Goal: Task Accomplishment & Management: Manage account settings

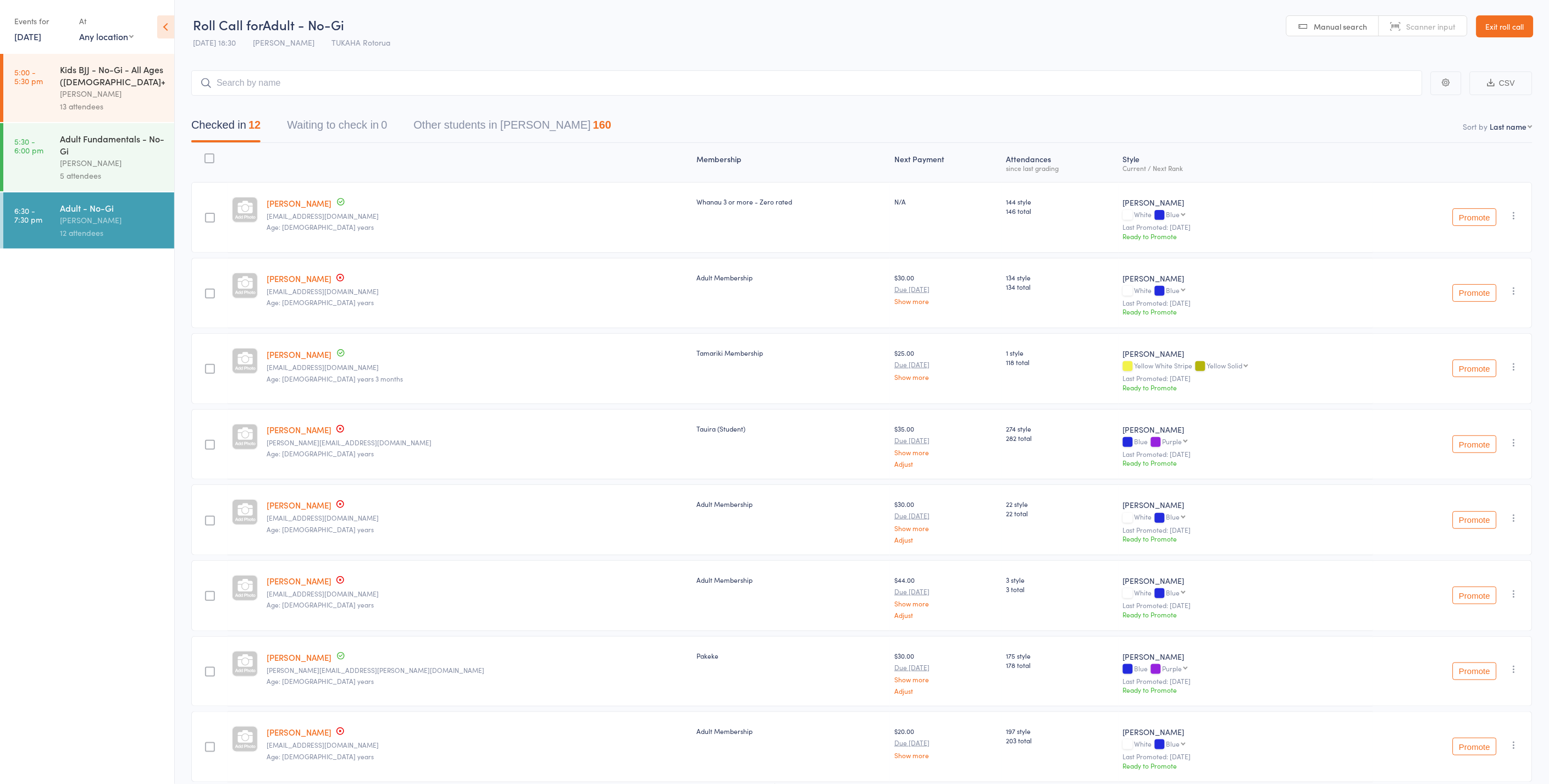
click at [1508, 28] on link "Exit roll call" at bounding box center [1505, 26] width 57 height 22
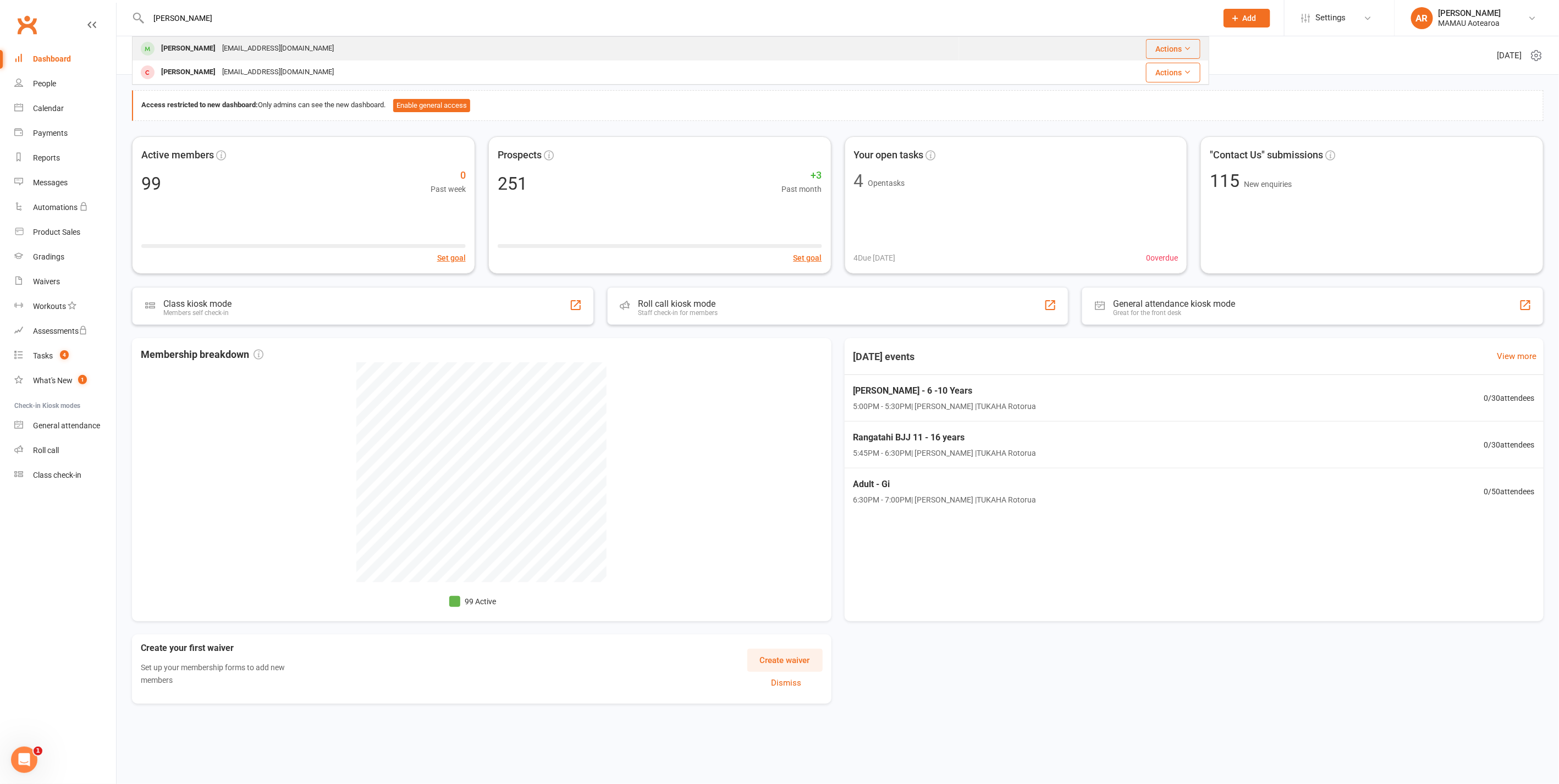
type input "[PERSON_NAME]"
click at [197, 43] on div "[PERSON_NAME]" at bounding box center [188, 48] width 61 height 16
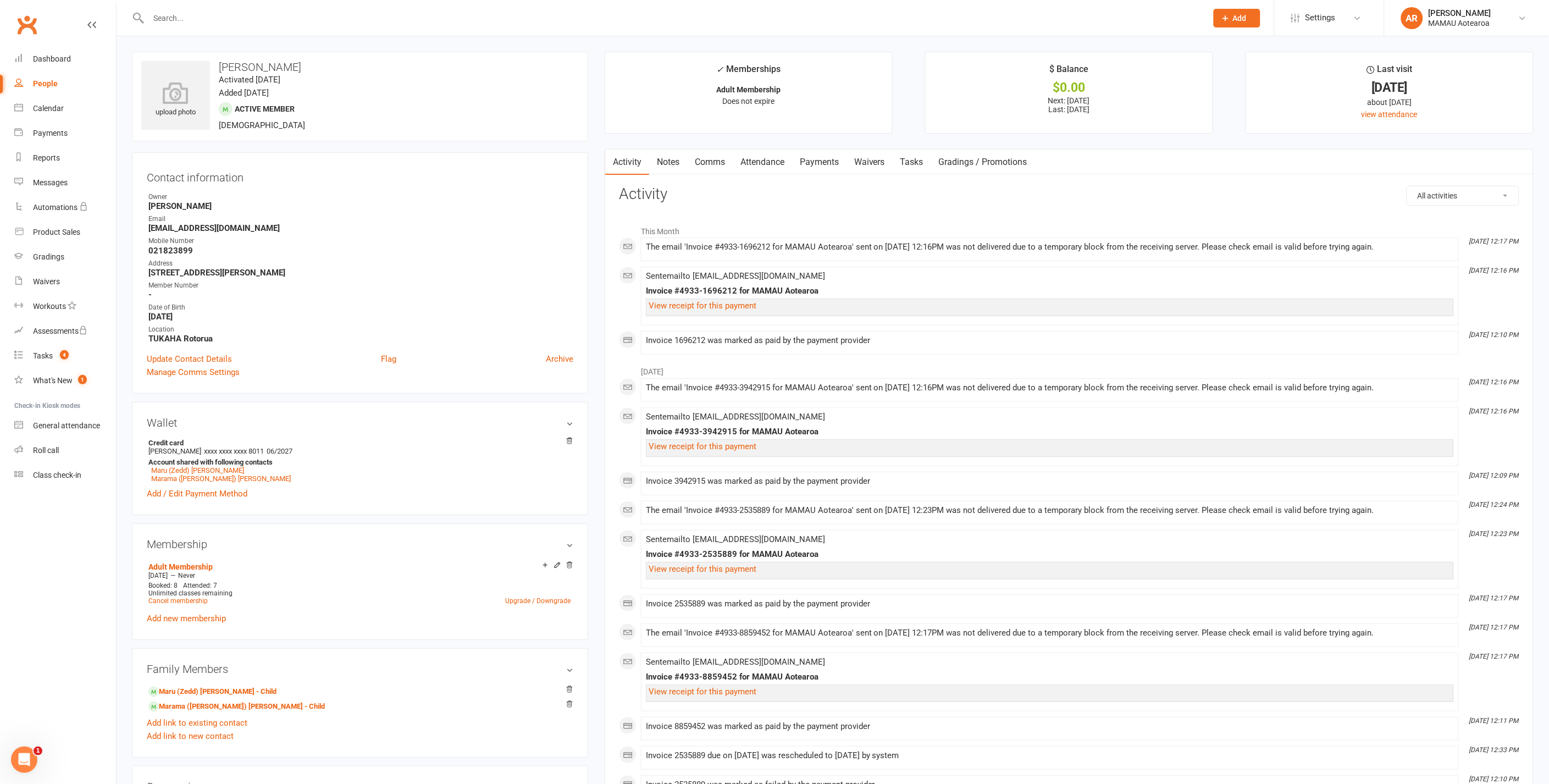
click at [825, 163] on link "Payments" at bounding box center [819, 162] width 54 height 25
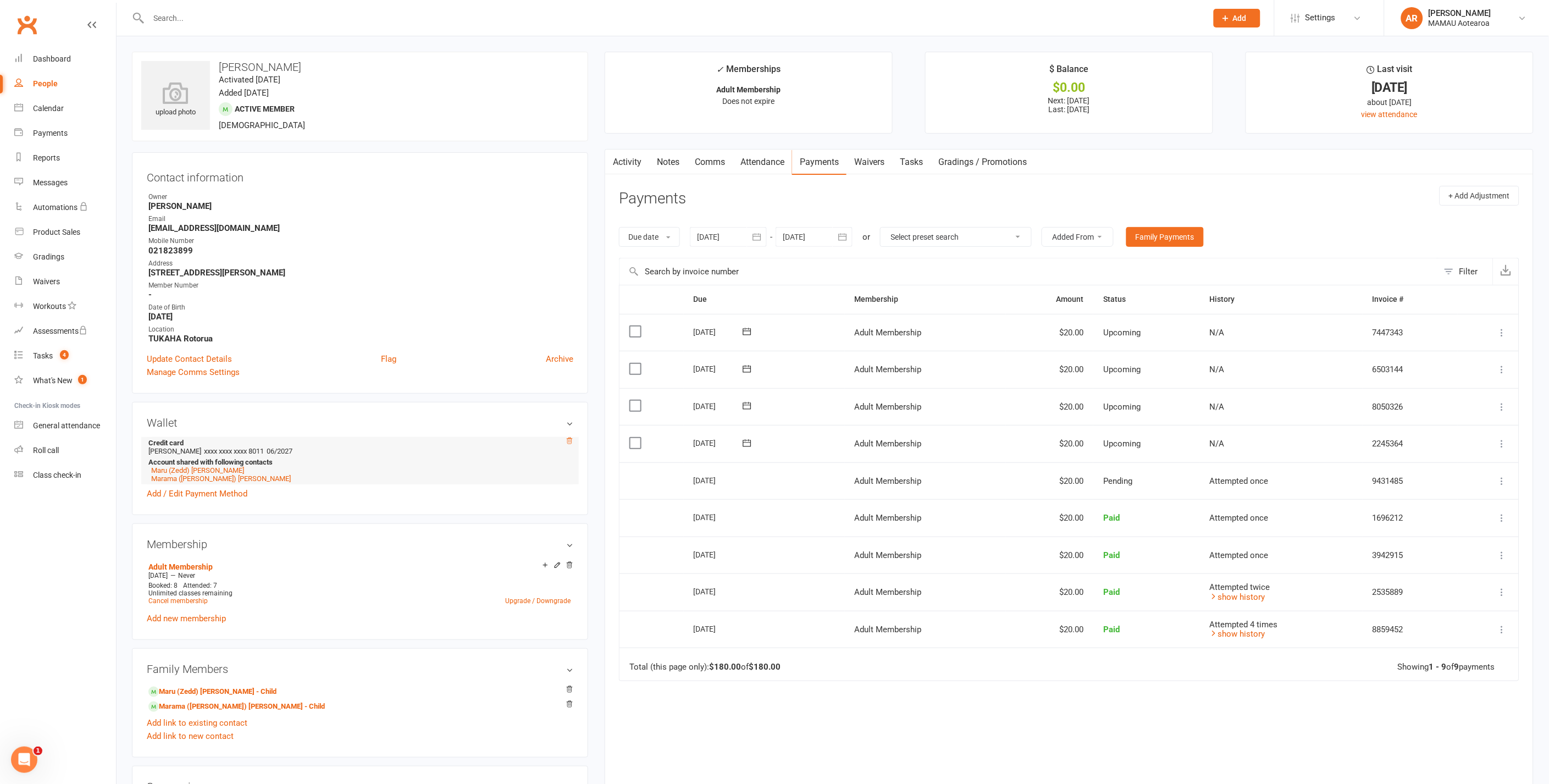
click at [569, 439] on icon at bounding box center [569, 440] width 8 height 8
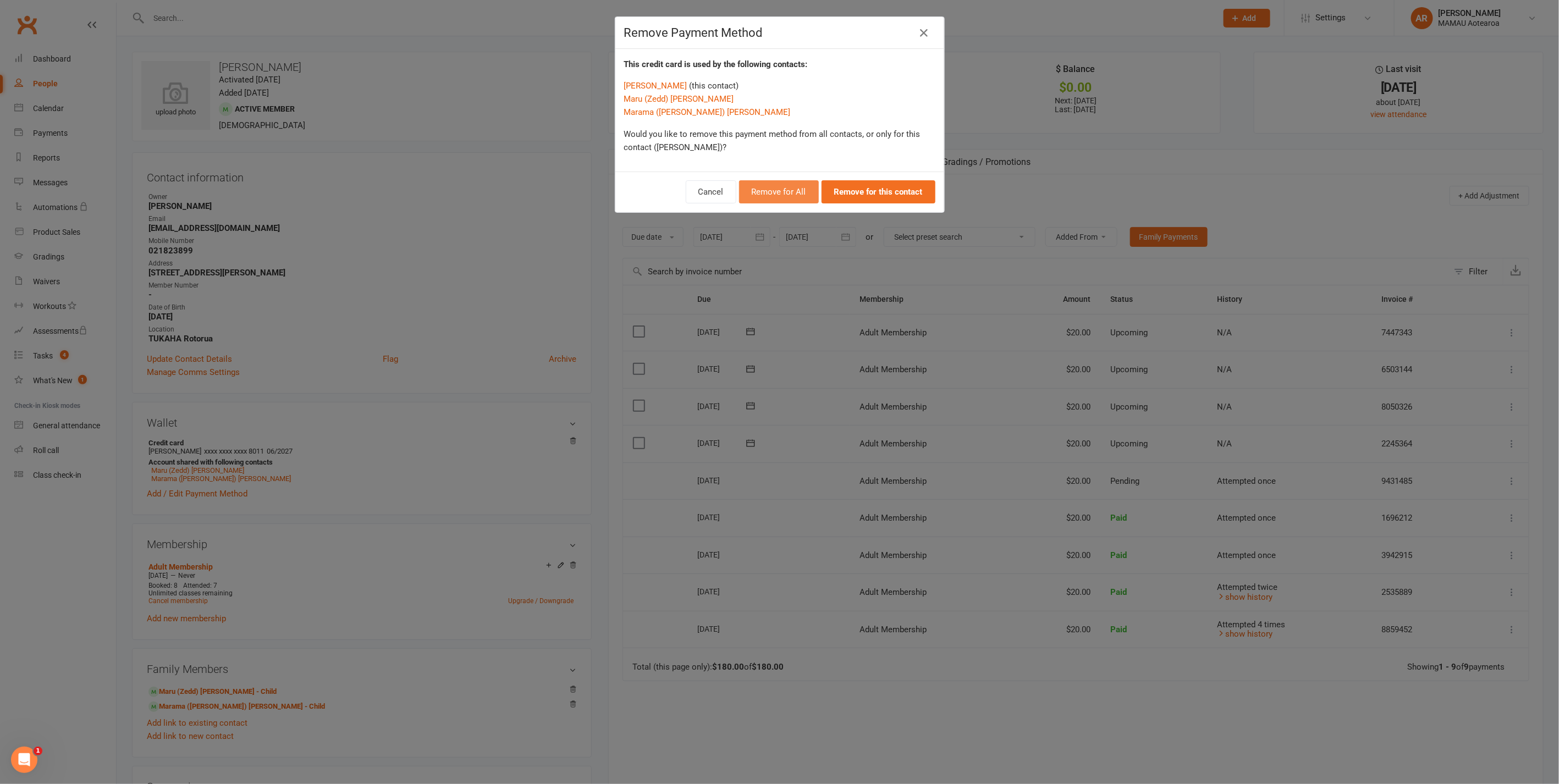
click at [763, 195] on button "Remove for All" at bounding box center [779, 192] width 80 height 23
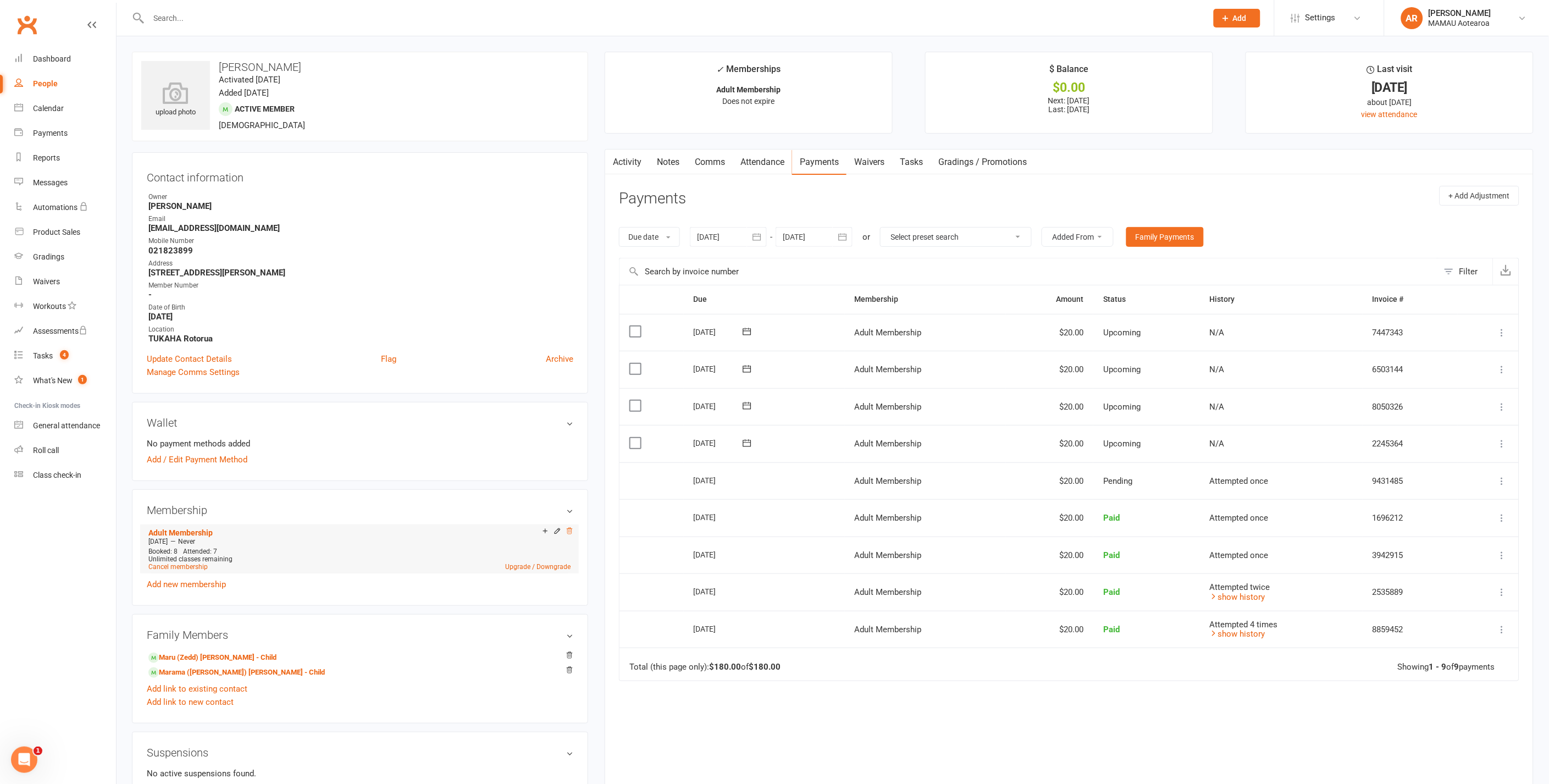
click at [569, 533] on icon at bounding box center [569, 530] width 8 height 8
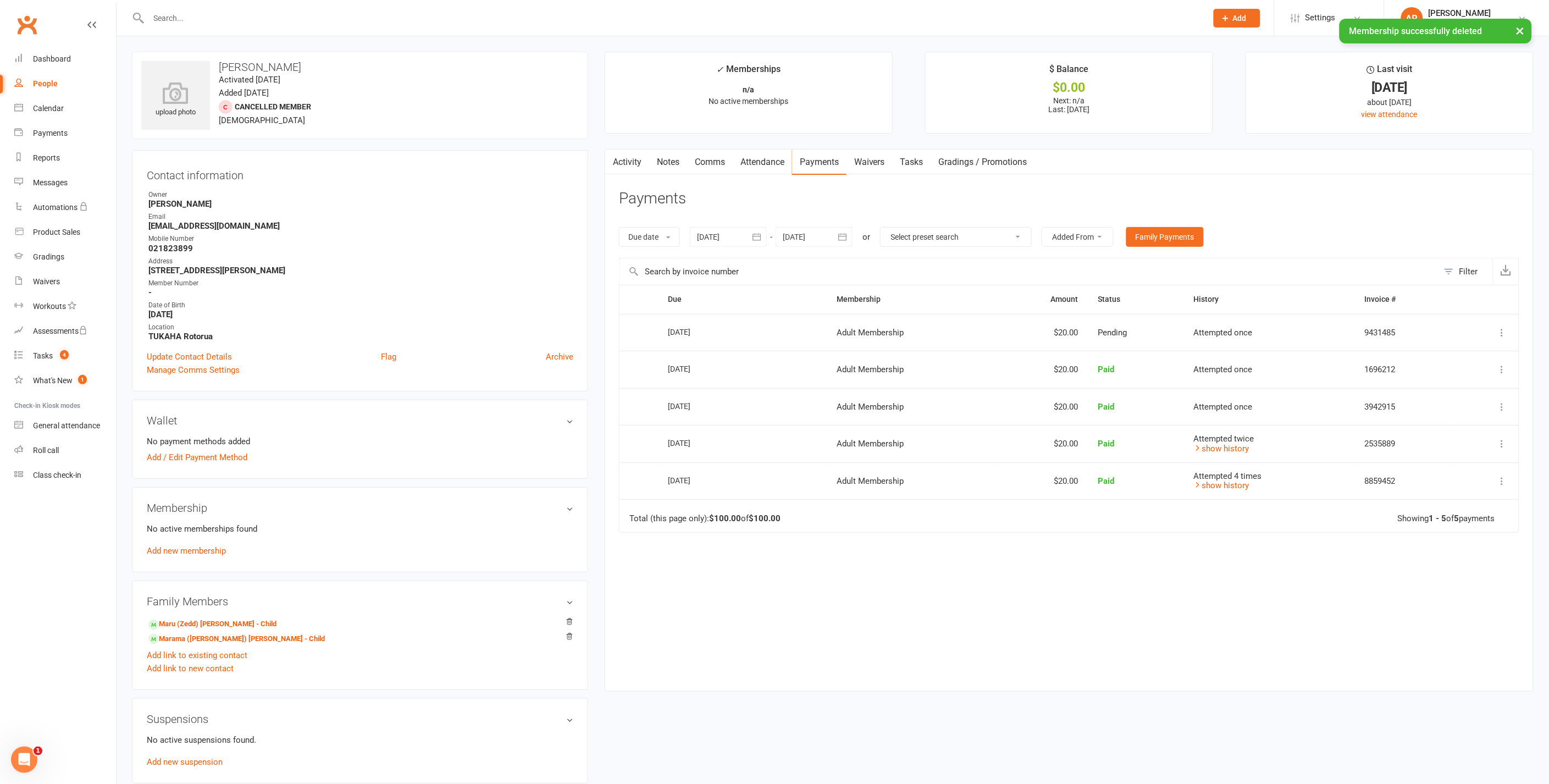
click at [241, 19] on div "× Membership successfully deleted" at bounding box center [768, 19] width 1535 height 0
click at [194, 15] on input "text" at bounding box center [672, 18] width 1054 height 15
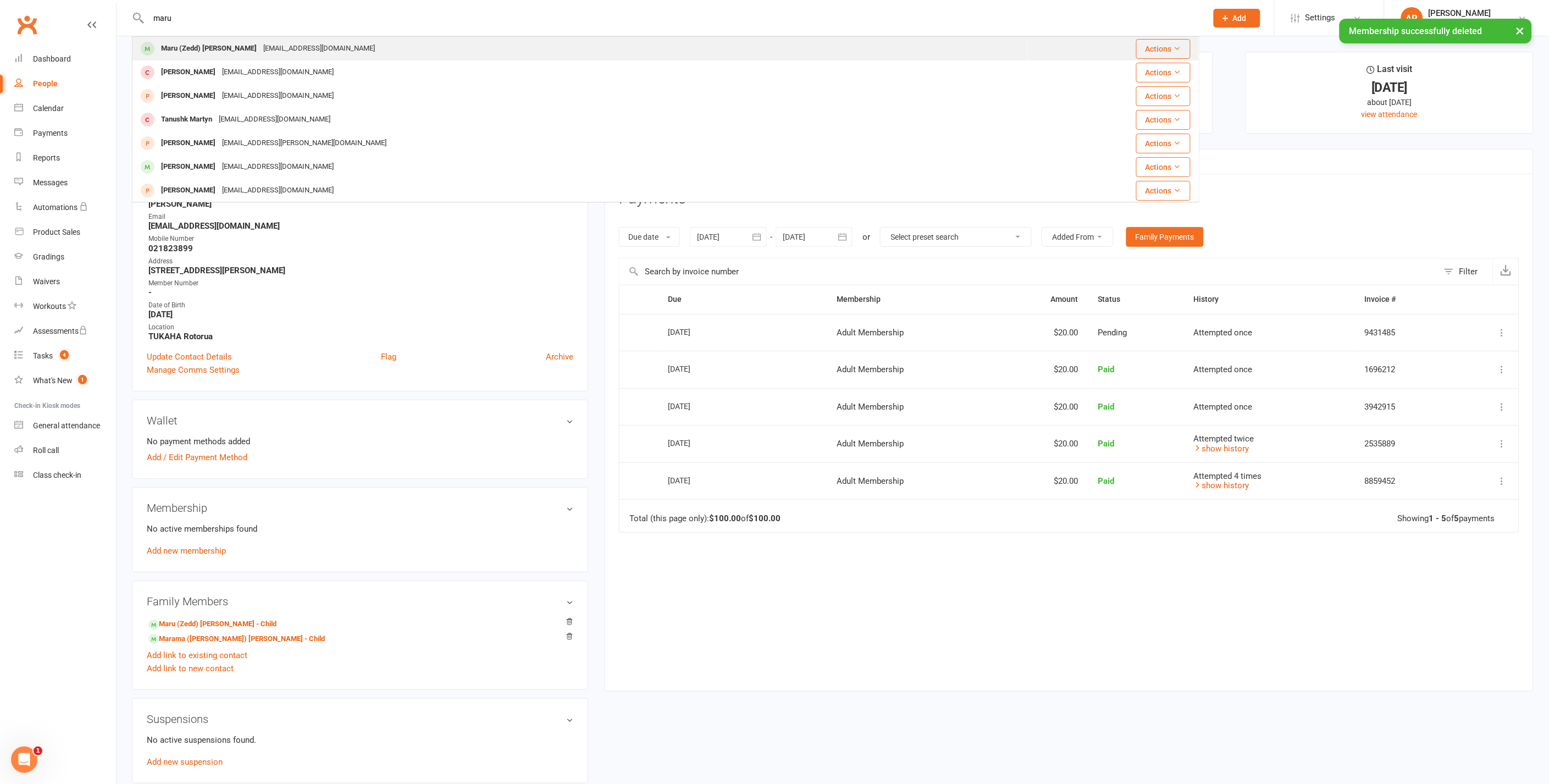
type input "maru"
click at [198, 48] on div "Maru (Zedd) Baxter" at bounding box center [208, 48] width 102 height 16
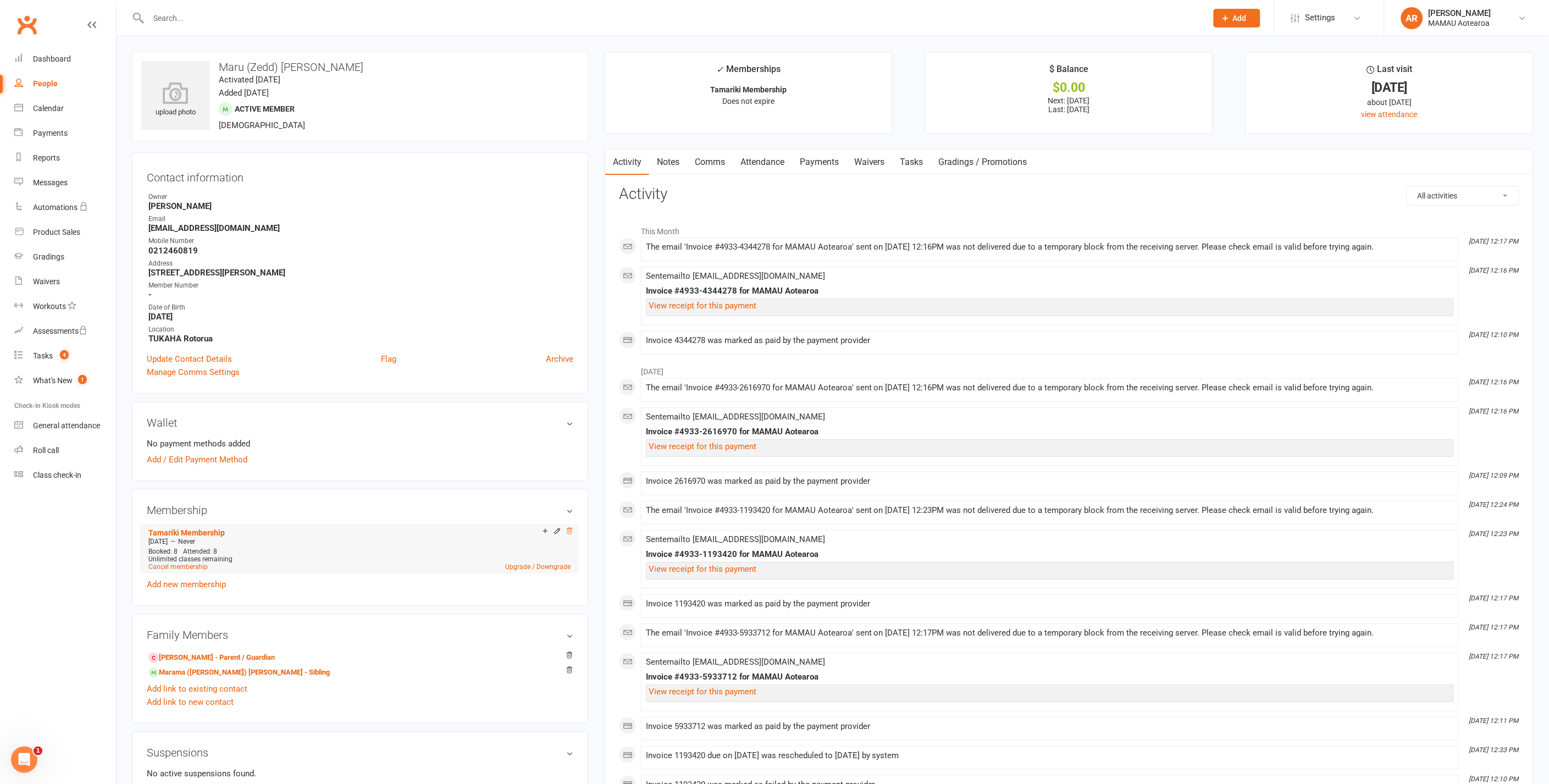
click at [568, 530] on icon at bounding box center [569, 530] width 8 height 8
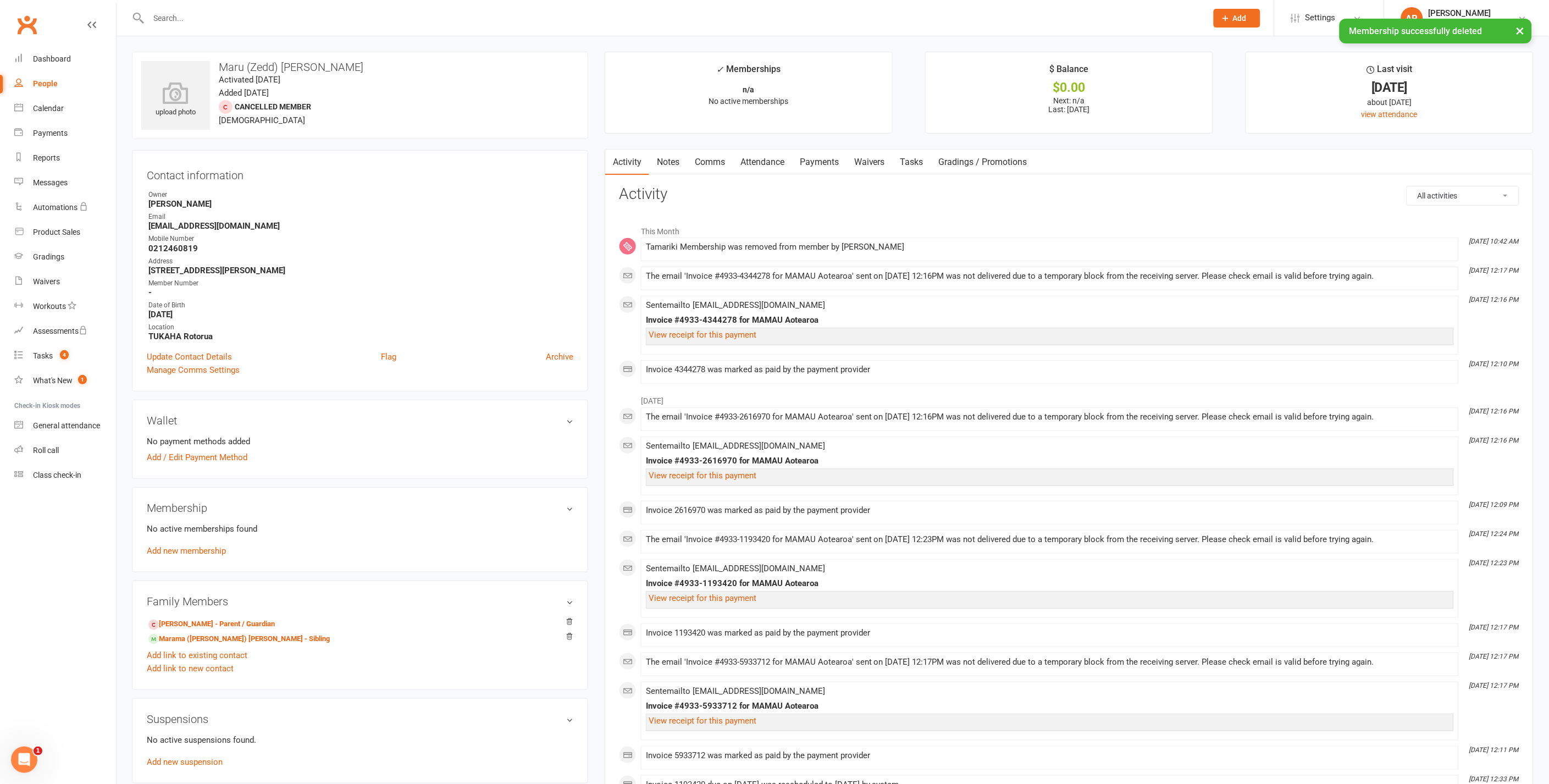
click at [200, 19] on div "× Membership successfully deleted" at bounding box center [768, 19] width 1535 height 0
click at [155, 11] on input "text" at bounding box center [672, 18] width 1054 height 15
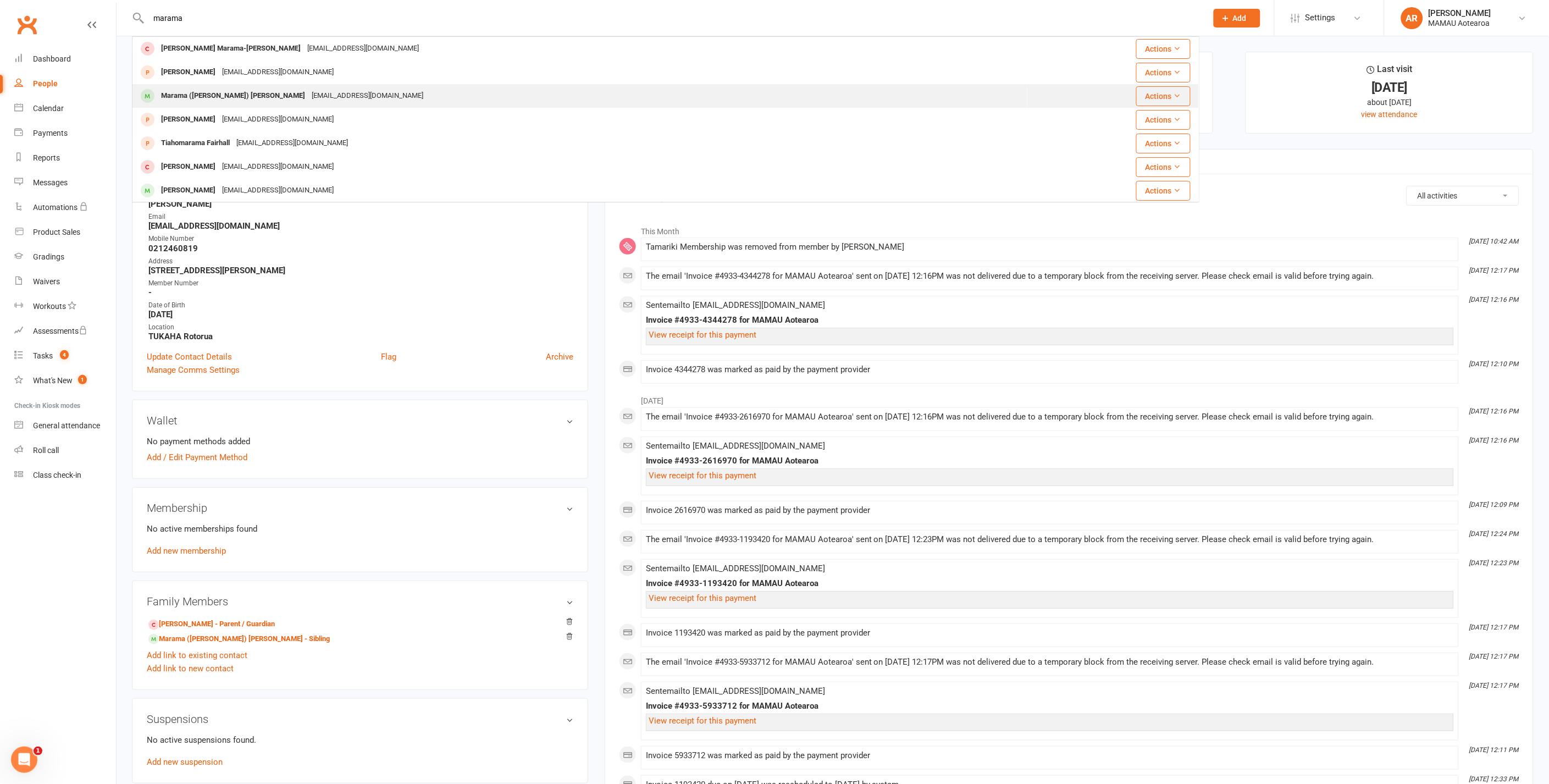
type input "marama"
click at [226, 95] on div "Marama (Lyla) Baxter" at bounding box center [232, 96] width 151 height 16
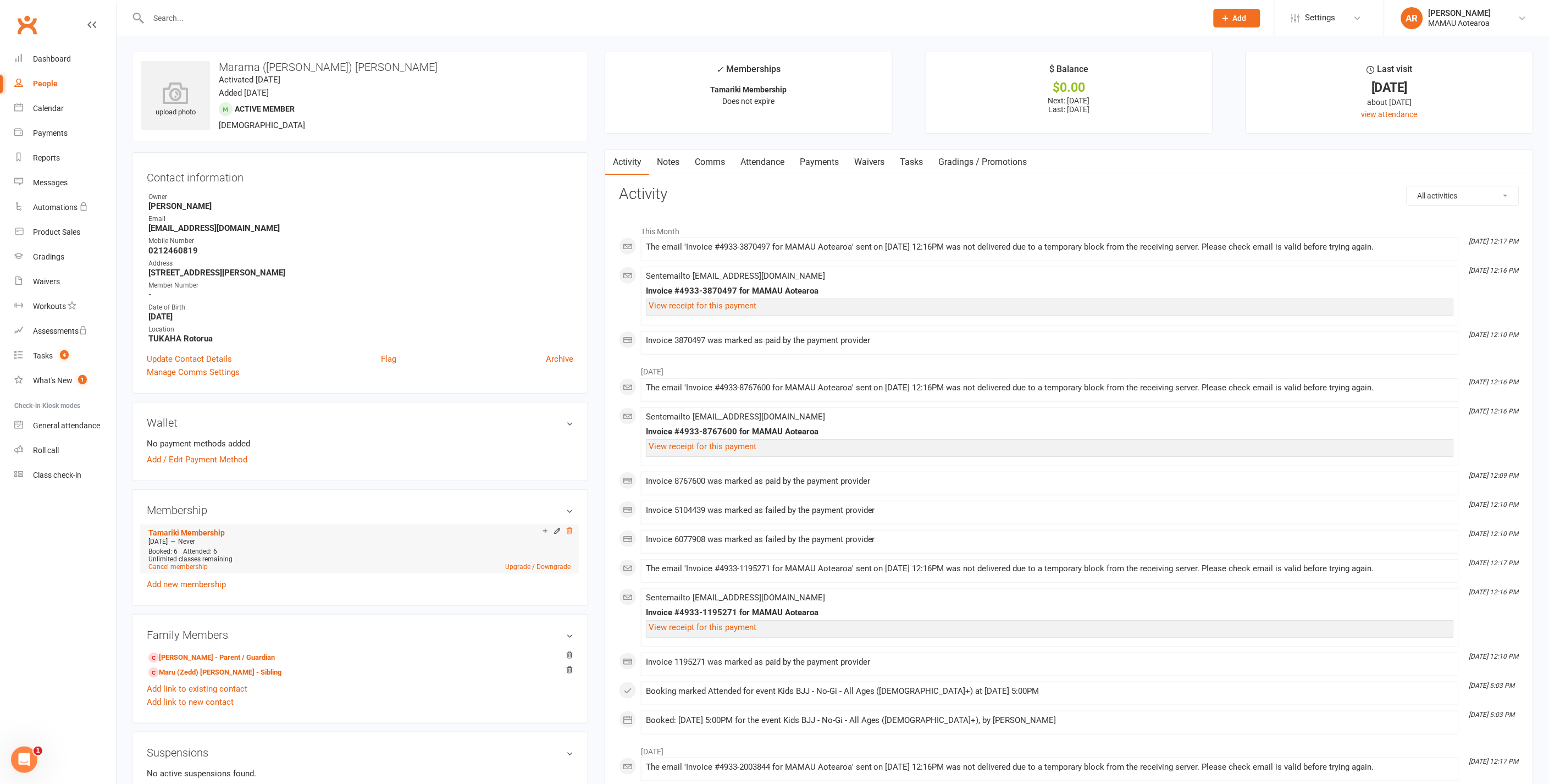
click at [570, 530] on icon at bounding box center [570, 530] width 6 height 6
